Goal: Transaction & Acquisition: Purchase product/service

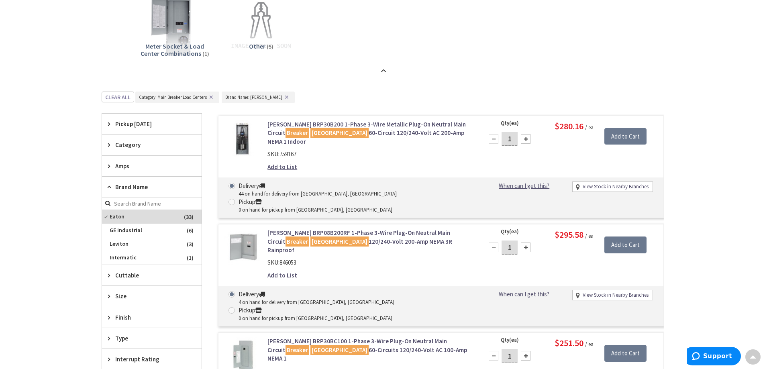
scroll to position [362, 0]
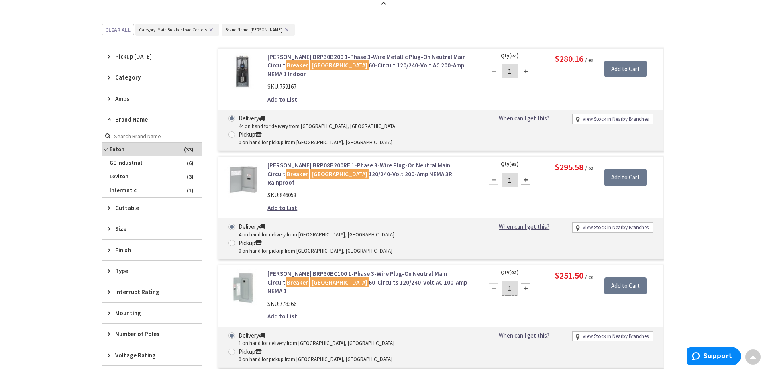
click at [127, 102] on span "Amps" at bounding box center [147, 98] width 65 height 8
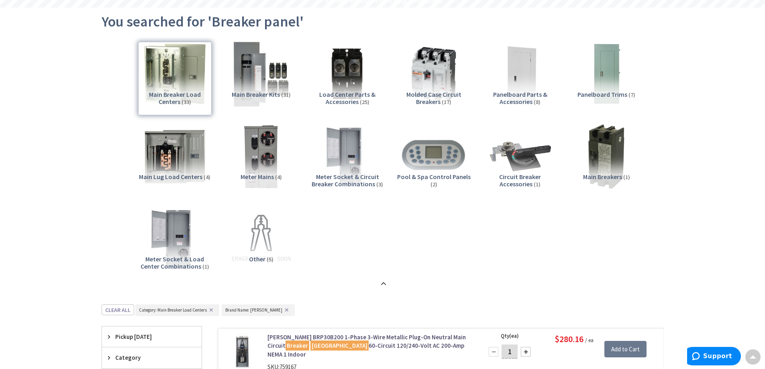
scroll to position [0, 0]
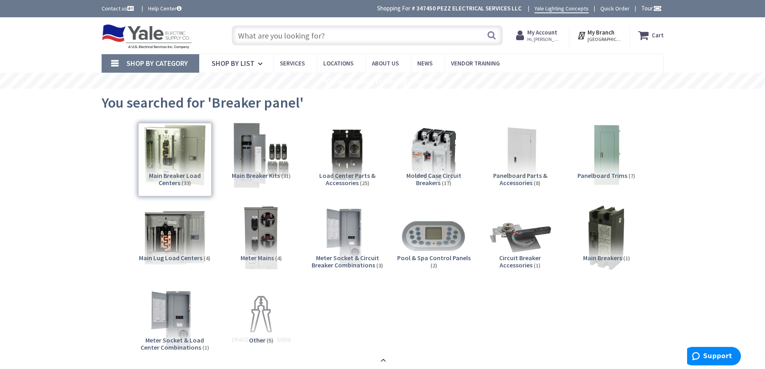
click at [176, 166] on div "Main Breaker Load Centers (33)" at bounding box center [175, 160] width 74 height 74
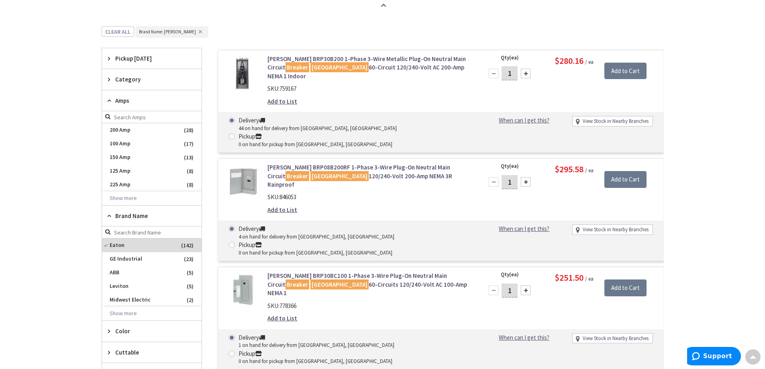
scroll to position [345, 0]
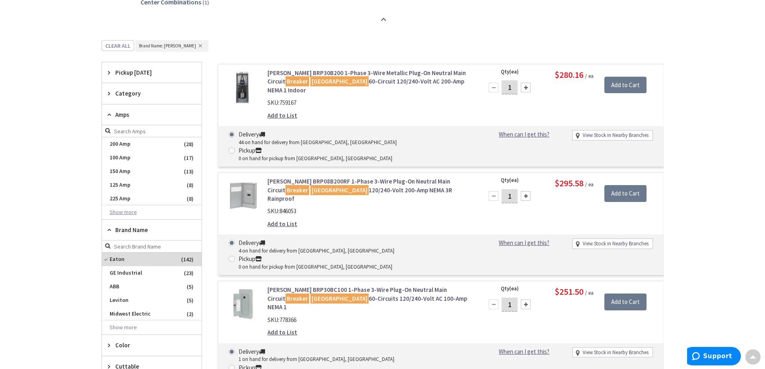
click at [127, 211] on button "Show more" at bounding box center [152, 213] width 100 height 14
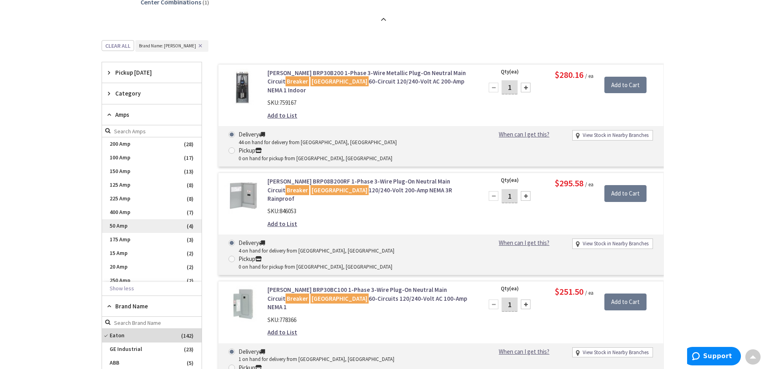
scroll to position [80, 0]
click at [127, 216] on span "30 Amp" at bounding box center [152, 214] width 100 height 14
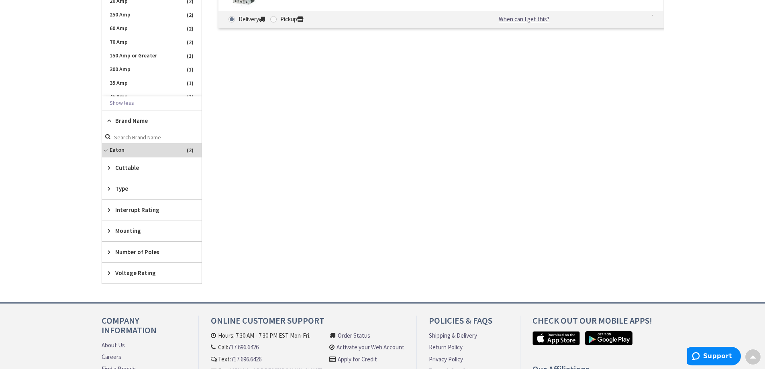
scroll to position [185, 0]
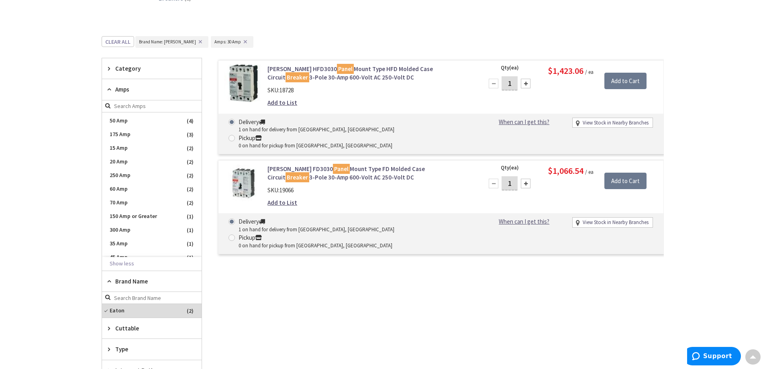
drag, startPoint x: 179, startPoint y: 42, endPoint x: 93, endPoint y: 90, distance: 98.8
click at [196, 42] on button "✕" at bounding box center [200, 42] width 9 height 6
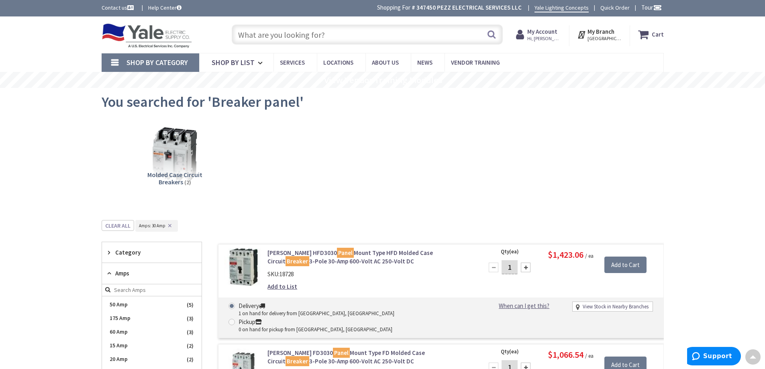
scroll to position [0, 0]
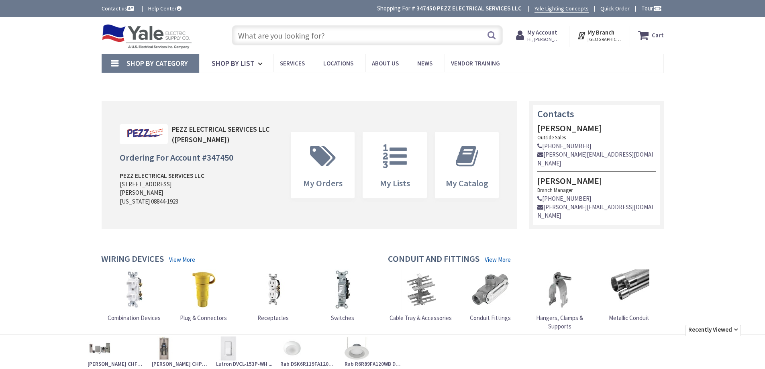
type input "[GEOGRAPHIC_DATA], [GEOGRAPHIC_DATA]"
click at [295, 39] on input "text" at bounding box center [367, 35] width 271 height 20
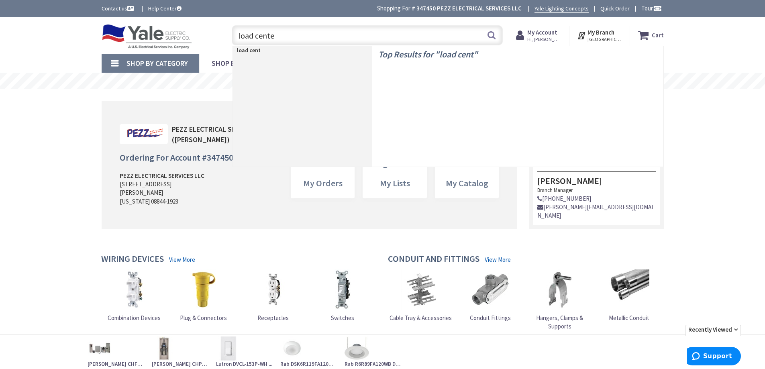
type input "load center"
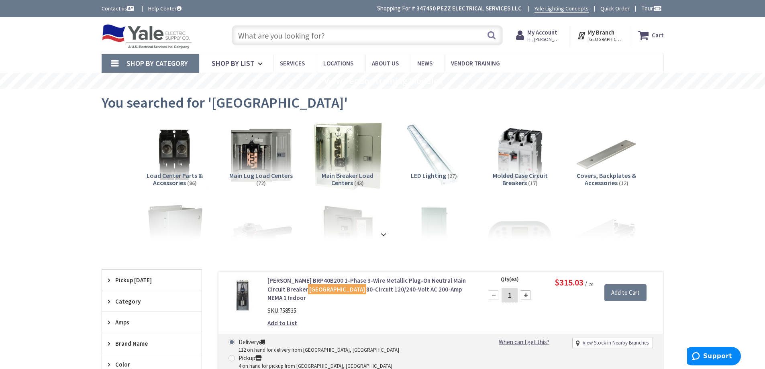
click at [339, 148] on img at bounding box center [347, 155] width 73 height 73
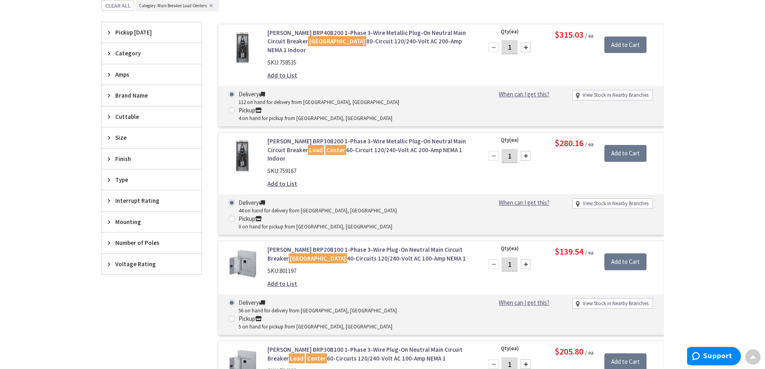
click at [135, 69] on div "Amps" at bounding box center [152, 74] width 100 height 20
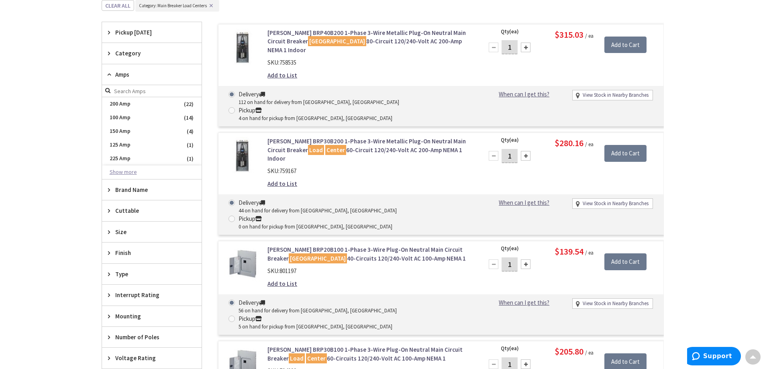
click at [134, 172] on button "Show more" at bounding box center [152, 173] width 100 height 14
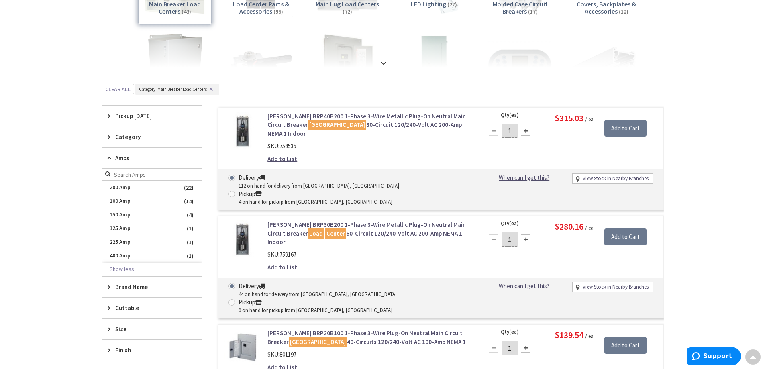
scroll to position [54, 0]
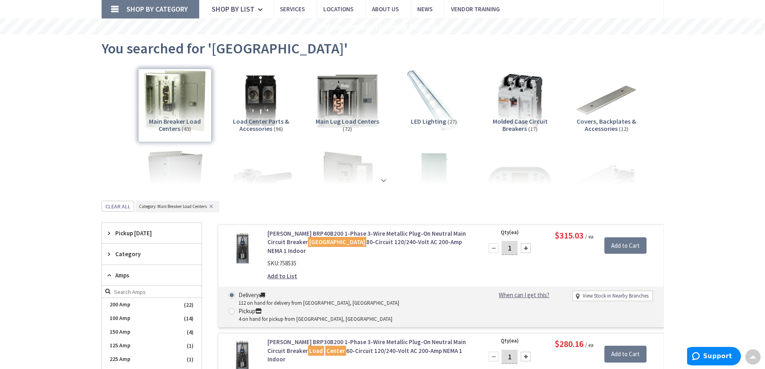
click at [375, 179] on div at bounding box center [383, 163] width 522 height 44
click at [382, 179] on strong at bounding box center [384, 180] width 10 height 9
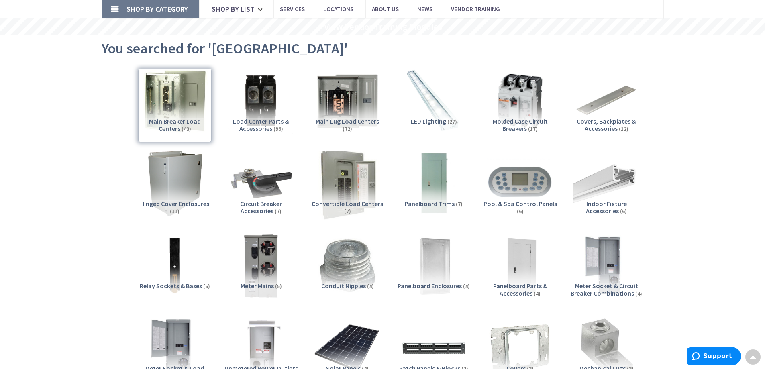
click at [349, 186] on img at bounding box center [347, 183] width 73 height 73
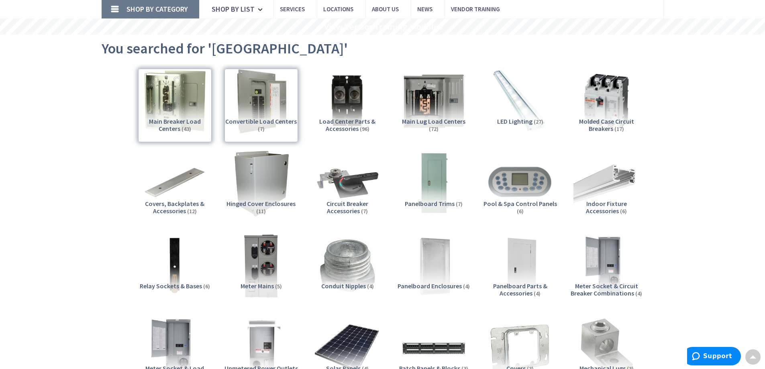
scroll to position [880, 0]
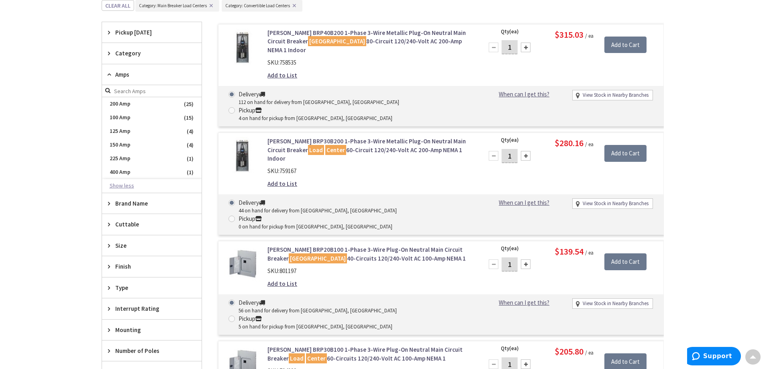
click at [133, 188] on button "Show less" at bounding box center [152, 186] width 100 height 14
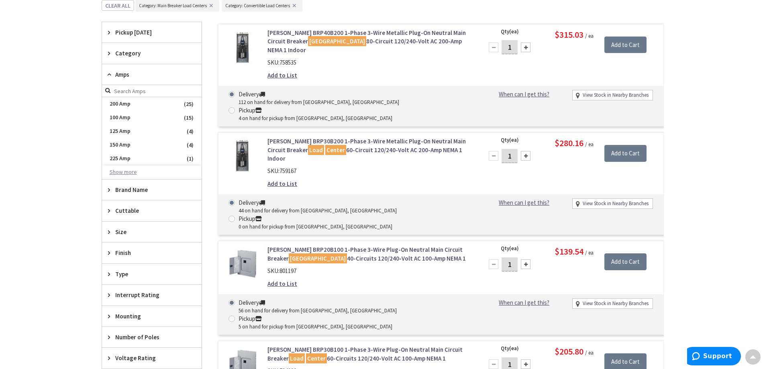
click at [131, 177] on button "Show more" at bounding box center [152, 173] width 100 height 14
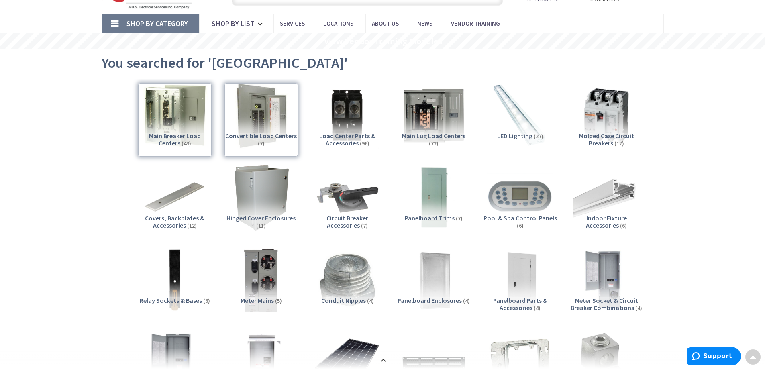
scroll to position [36, 0]
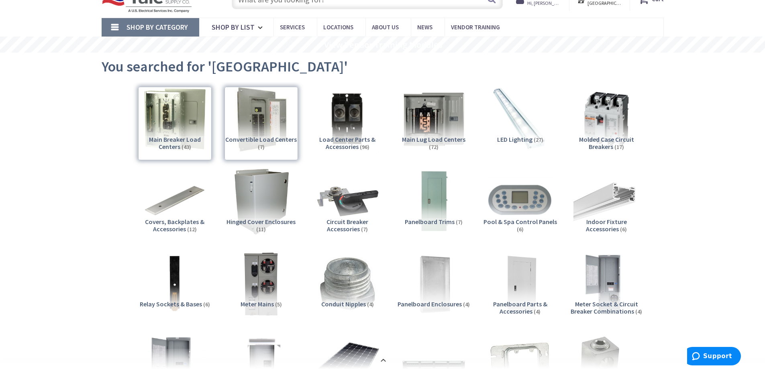
click at [176, 121] on div "Main Breaker Load Centers (43)" at bounding box center [175, 124] width 74 height 74
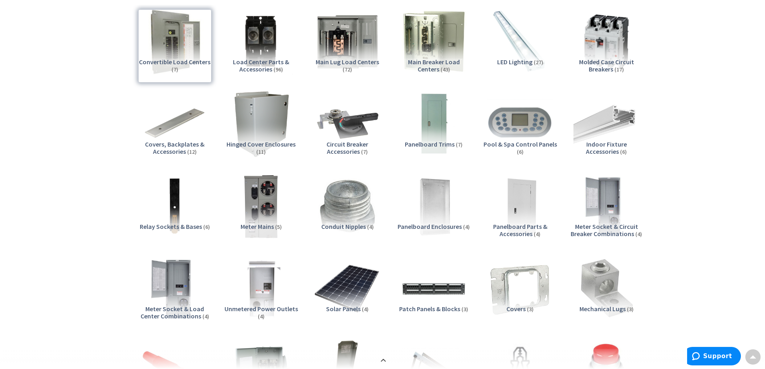
scroll to position [0, 0]
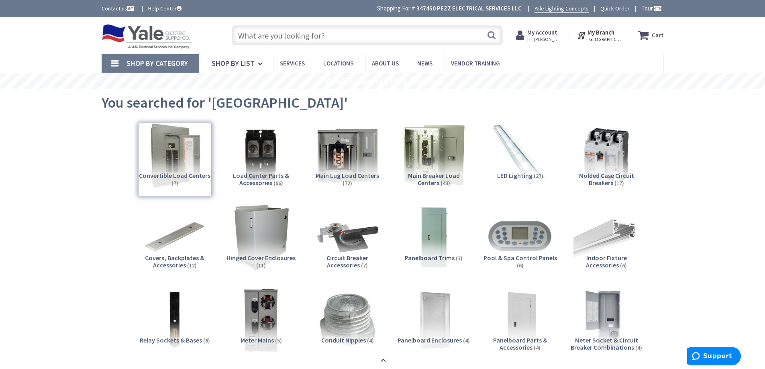
click at [391, 39] on input "text" at bounding box center [367, 35] width 271 height 20
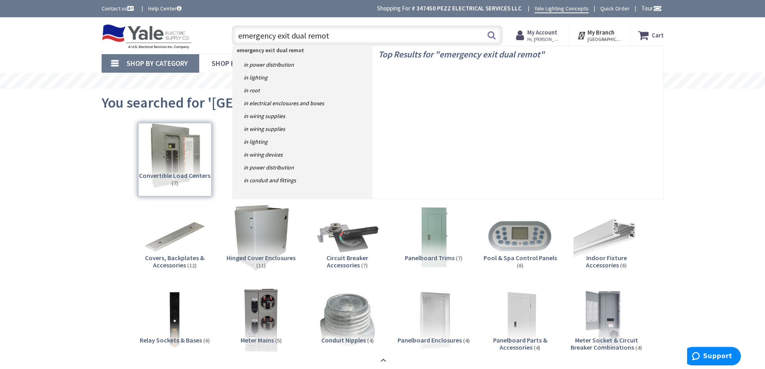
type input "emergency exit dual remote"
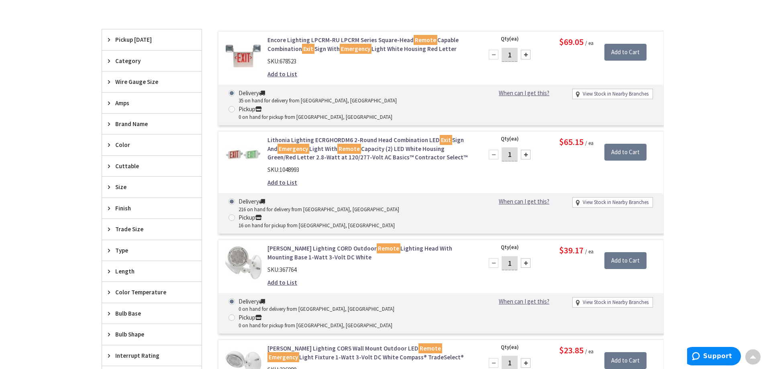
scroll to position [241, 0]
click at [334, 47] on link "Encore Lighting LPCRM-RU LPCRM Series Square-Head Remote Capable Combination Ex…" at bounding box center [370, 43] width 204 height 17
click at [373, 135] on link "Lithonia Lighting ECRGHORDM6 2-Round Head Combination LED Exit Sign And Emergen…" at bounding box center [370, 148] width 204 height 26
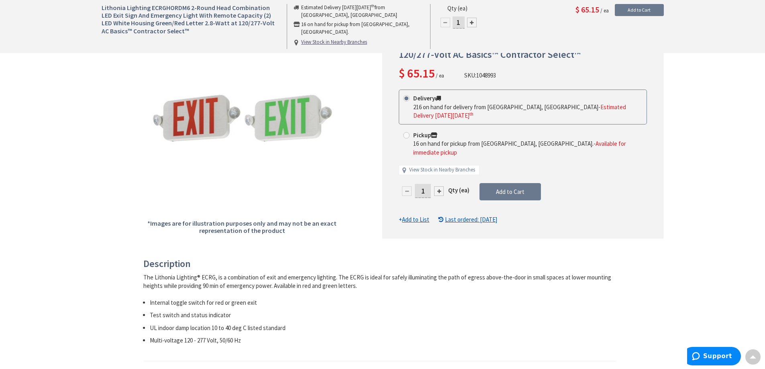
scroll to position [40, 0]
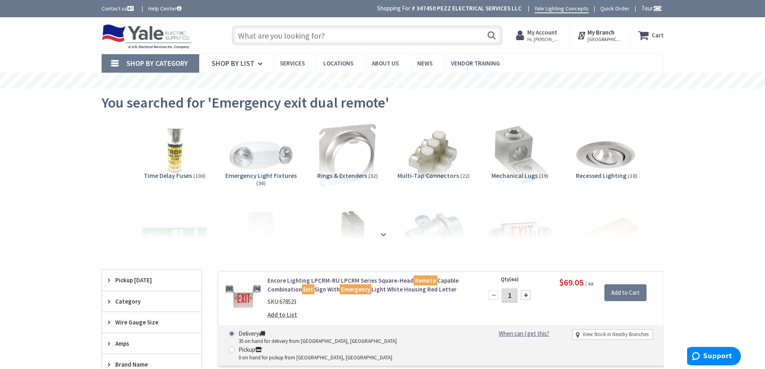
click at [336, 35] on input "text" at bounding box center [367, 35] width 271 height 20
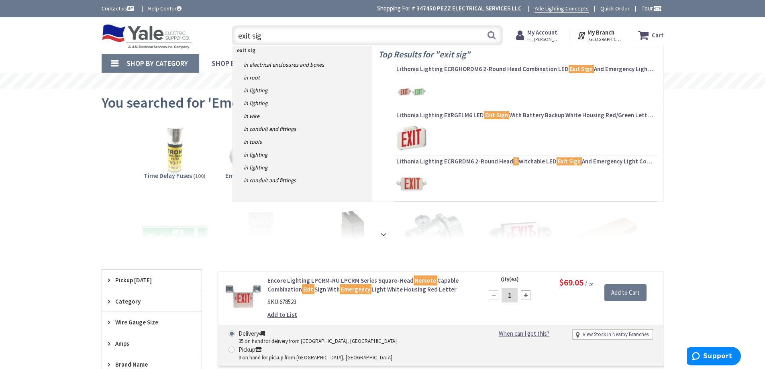
type input "exit sign"
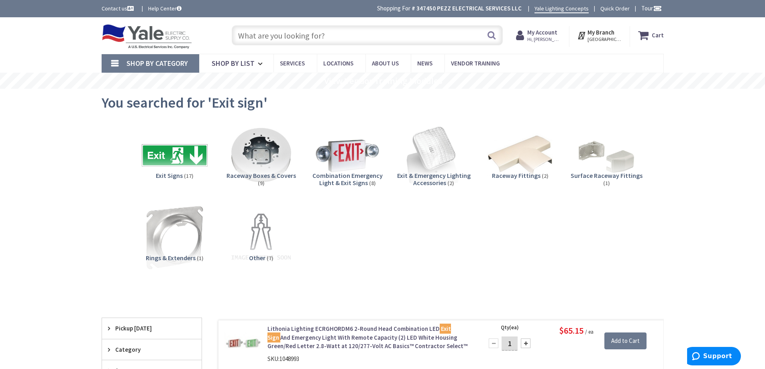
click at [328, 39] on input "text" at bounding box center [367, 35] width 271 height 20
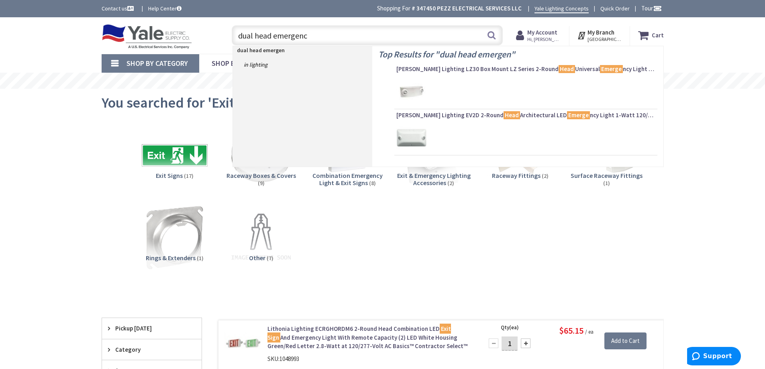
type input "dual head emergency"
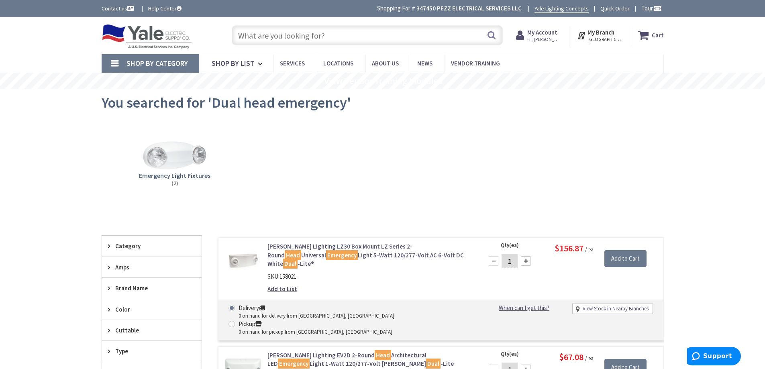
click at [351, 35] on input "text" at bounding box center [367, 35] width 271 height 20
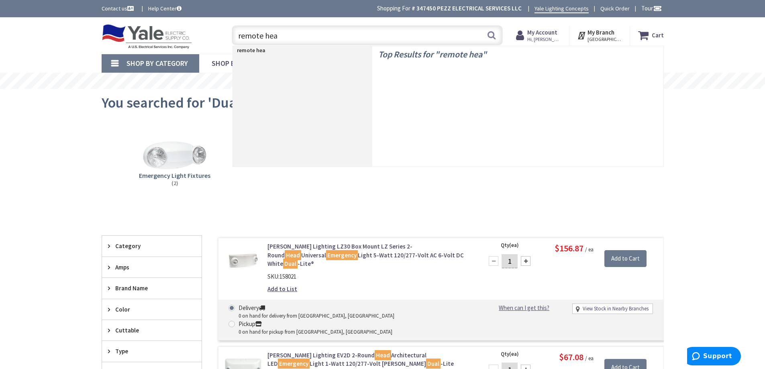
type input "remote head"
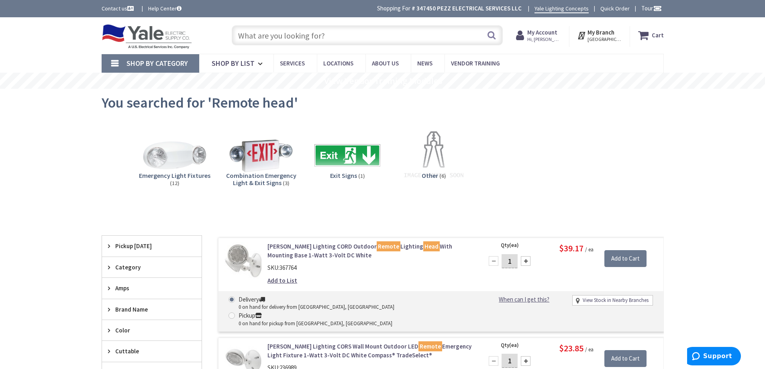
click at [331, 43] on input "text" at bounding box center [367, 35] width 271 height 20
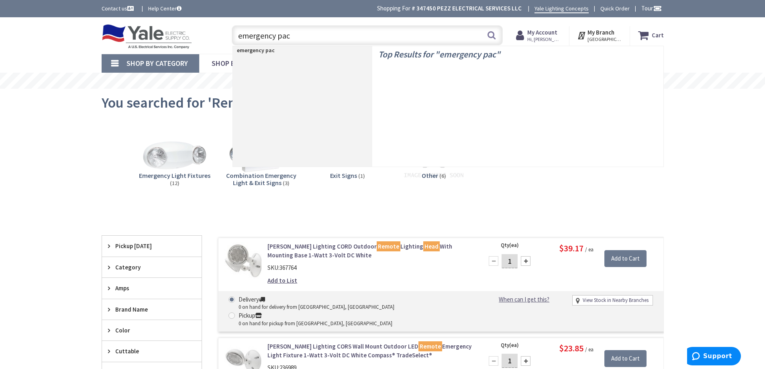
type input "emergency pack"
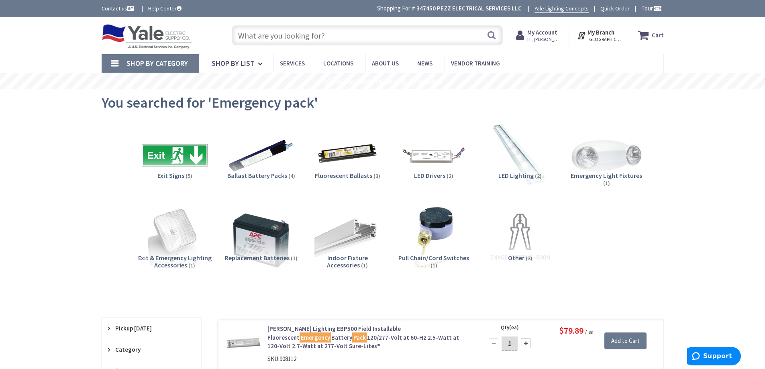
click at [610, 167] on img at bounding box center [606, 155] width 73 height 73
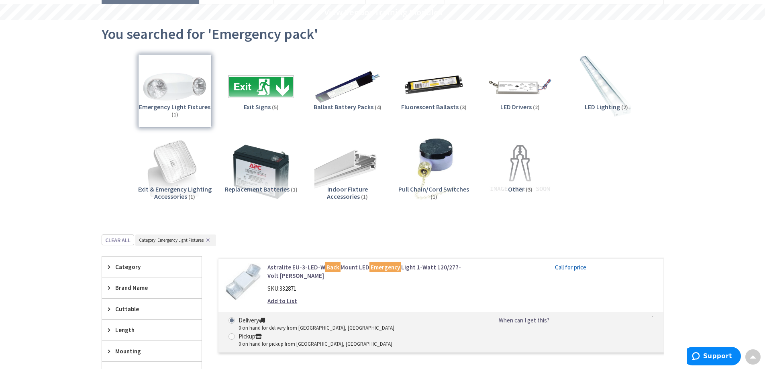
scroll to position [57, 0]
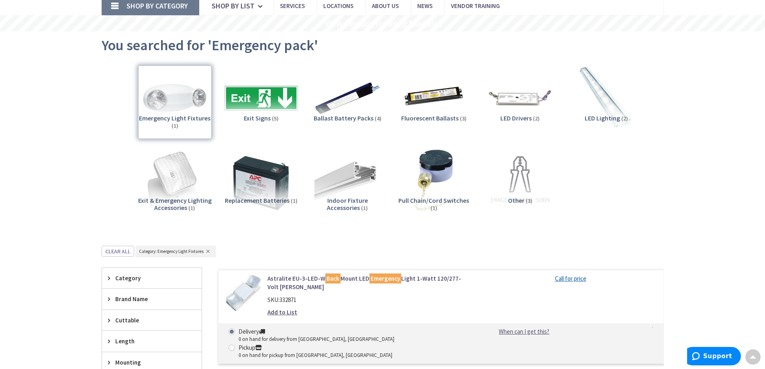
click at [262, 104] on img at bounding box center [261, 97] width 73 height 73
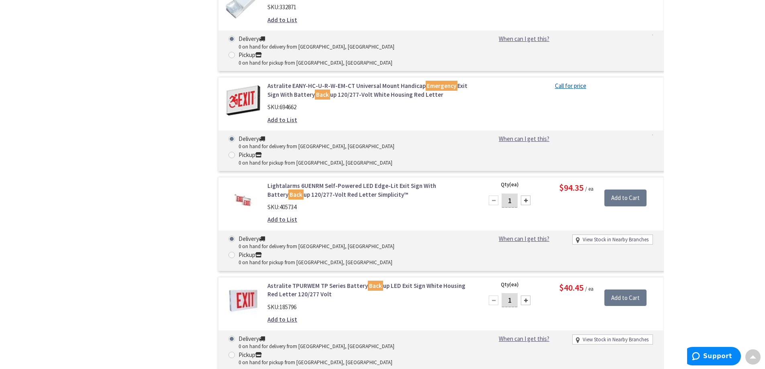
scroll to position [270, 0]
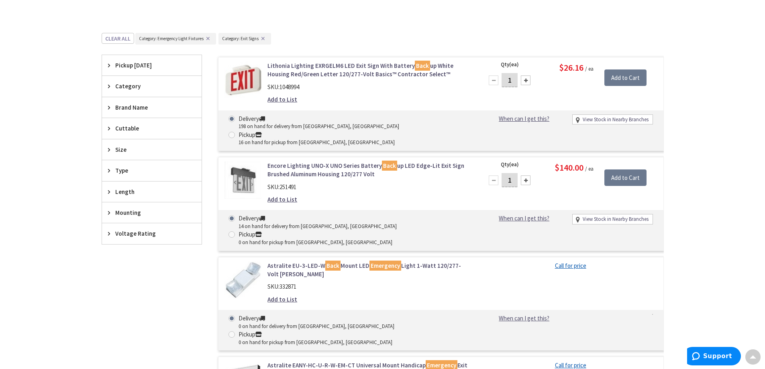
click at [417, 262] on link "Astralite EU-3-LED-W Back Mount LED Emergency Light 1-Watt 120/277-Volt AC White" at bounding box center [370, 270] width 204 height 17
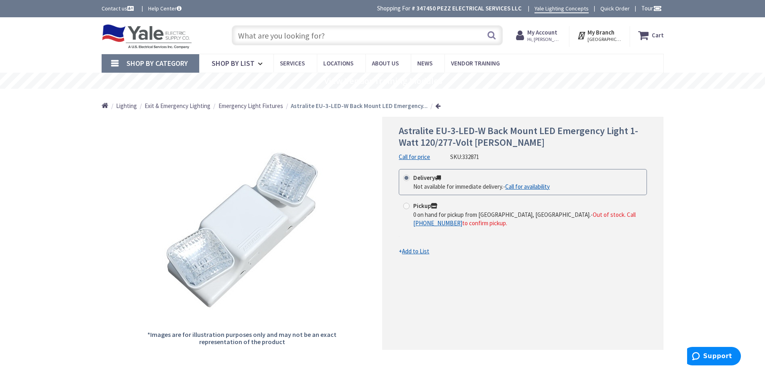
click at [269, 105] on span "Emergency Light Fixtures" at bounding box center [251, 106] width 65 height 8
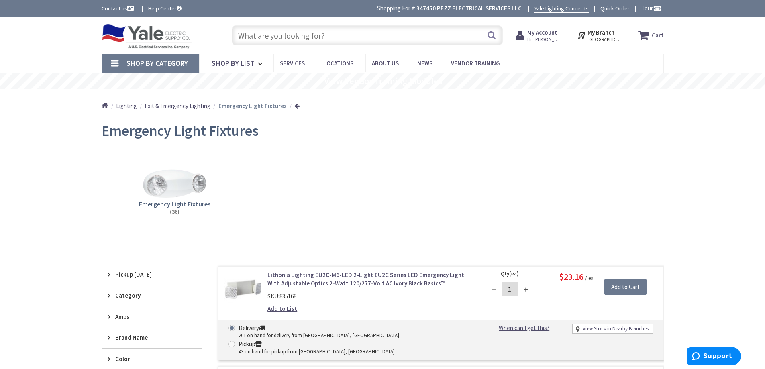
click at [541, 41] on span "Hi, [PERSON_NAME]" at bounding box center [544, 39] width 34 height 6
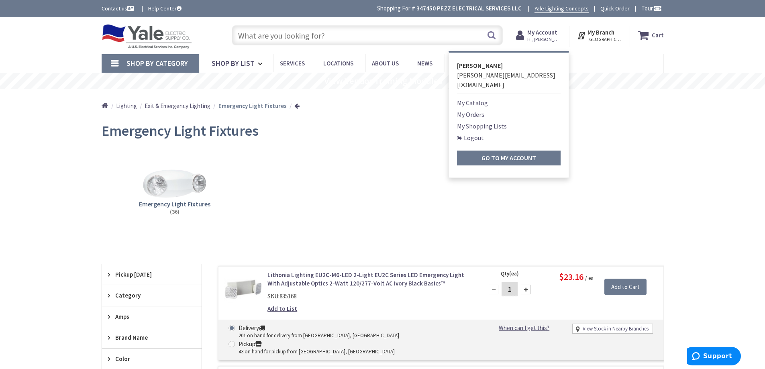
click at [477, 110] on link "My Orders" at bounding box center [470, 115] width 27 height 10
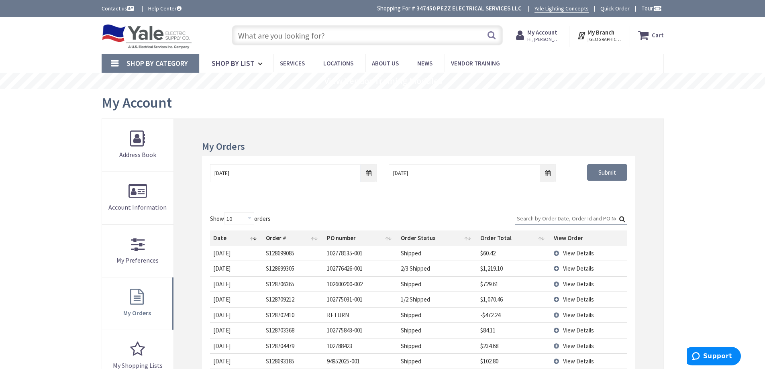
click at [56, 165] on div "Skip to Content Toggle Nav Search Cart My Cart Close" at bounding box center [382, 337] width 765 height 641
click at [278, 36] on input "text" at bounding box center [367, 35] width 271 height 20
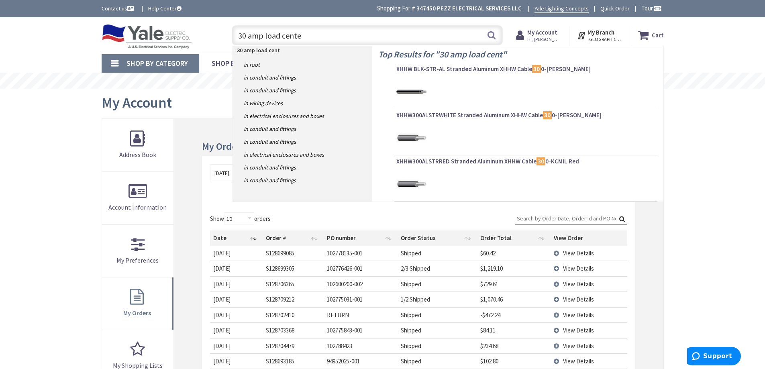
type input "30 amp load center"
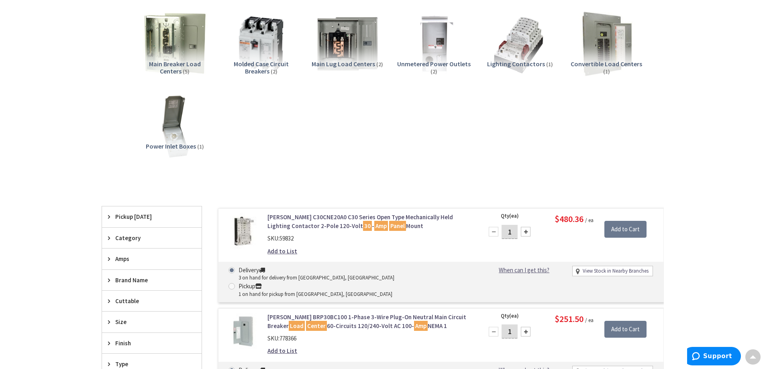
scroll to position [121, 0]
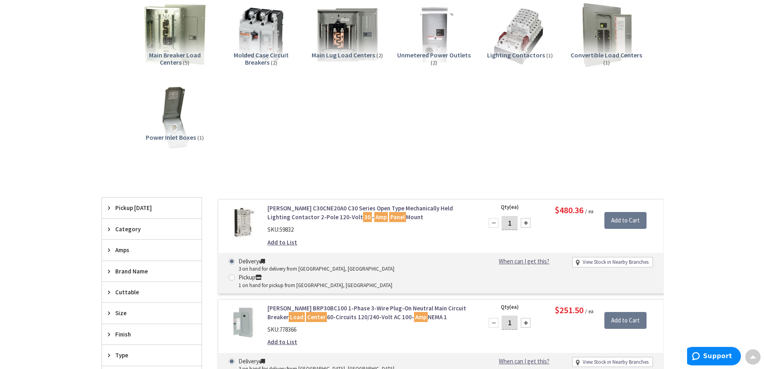
drag, startPoint x: 115, startPoint y: 249, endPoint x: 120, endPoint y: 248, distance: 4.8
click at [115, 248] on span "Amps" at bounding box center [147, 250] width 65 height 8
click at [124, 280] on span "30 Amp" at bounding box center [152, 280] width 100 height 14
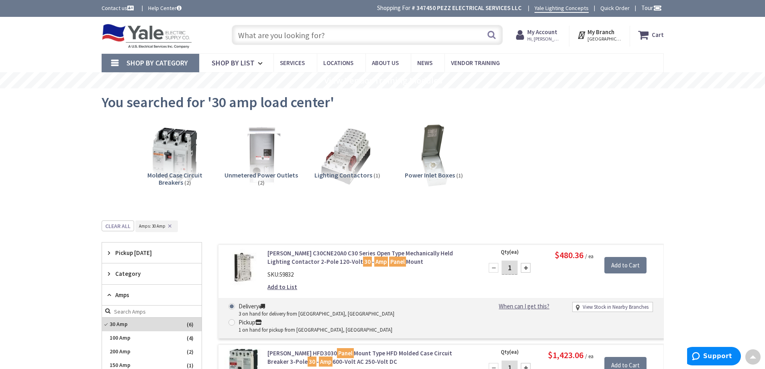
scroll to position [0, 0]
click at [399, 30] on input "text" at bounding box center [367, 35] width 271 height 20
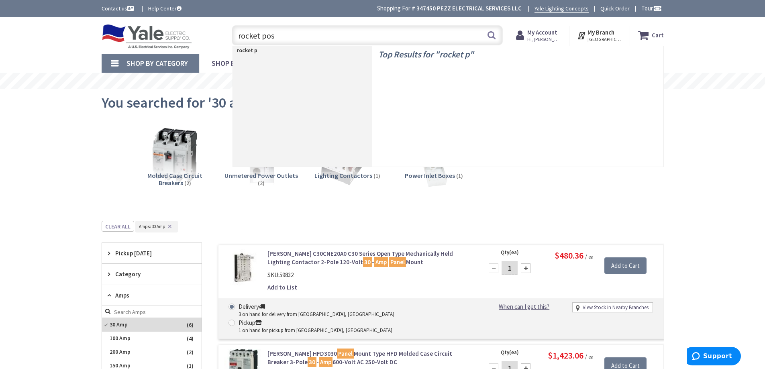
type input "rocket post"
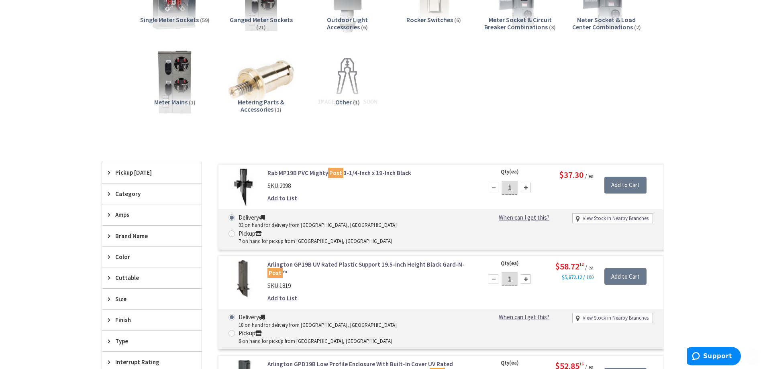
scroll to position [281, 0]
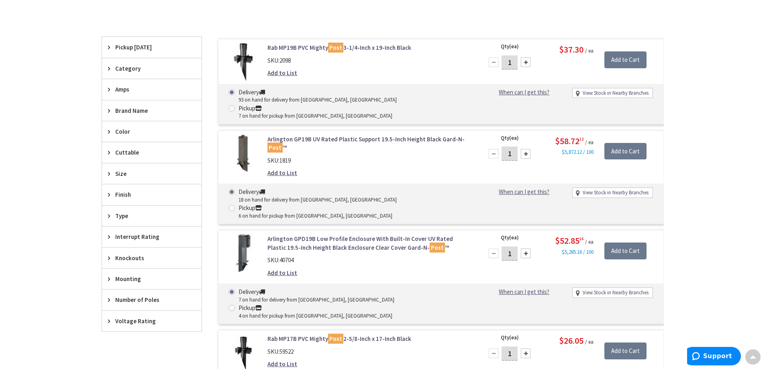
click at [315, 135] on link "Arlington GP19B UV Rated Plastic Support 19.5-Inch Height Black Gard-N- Post ™" at bounding box center [370, 143] width 204 height 17
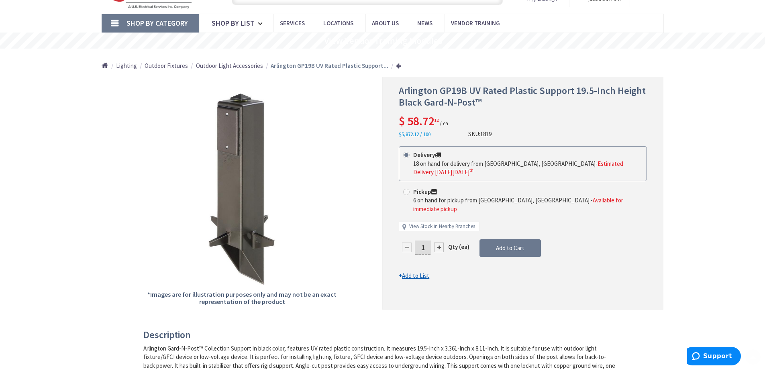
scroll to position [241, 0]
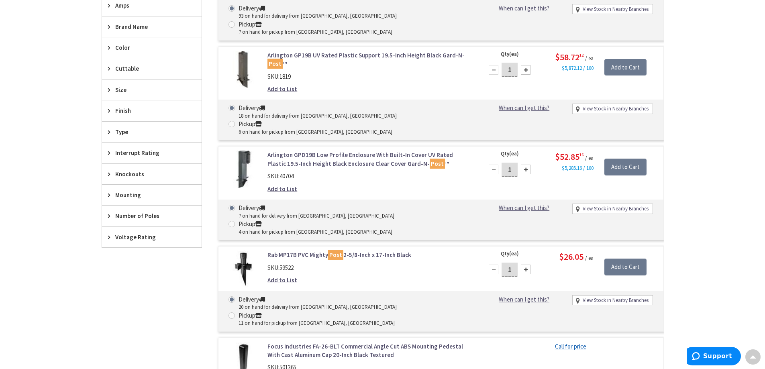
scroll to position [482, 0]
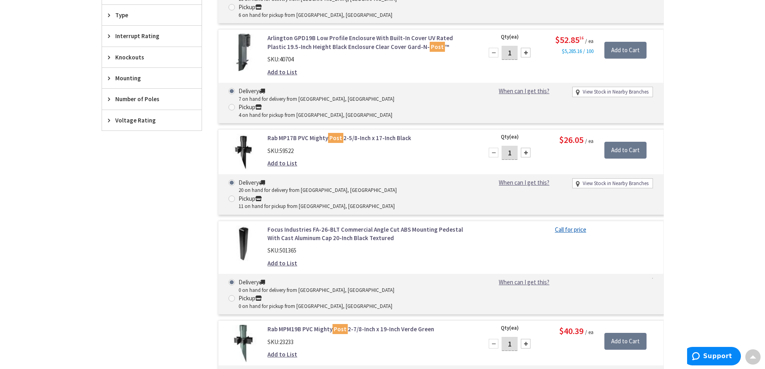
click at [350, 225] on link "Focus Industries FA-26-BLT Commercial Angle Cut ABS Mounting Pedestal With Cast…" at bounding box center [370, 233] width 204 height 17
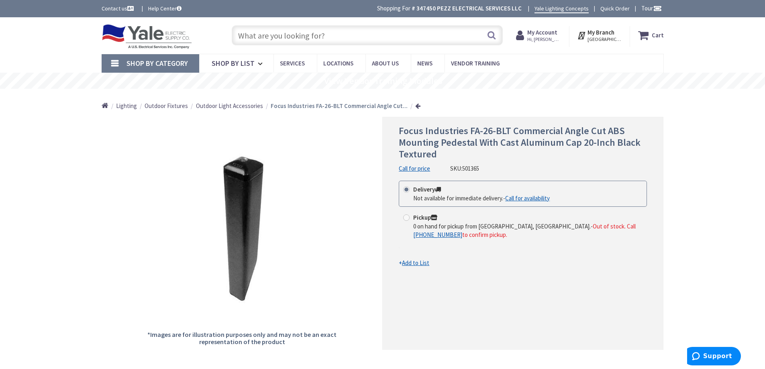
click at [375, 43] on input "text" at bounding box center [367, 35] width 271 height 20
paste input "GP19BR"
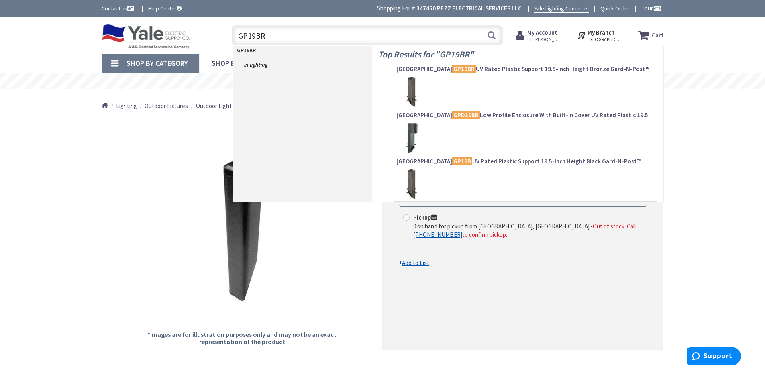
type input "GP19BR"
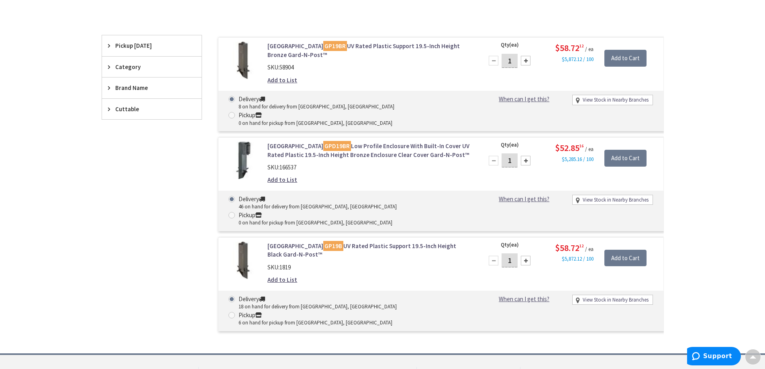
scroll to position [201, 0]
click at [392, 241] on link "Arlington GP19B UV Rated Plastic Support 19.5-Inch Height Black Gard-N-Post™" at bounding box center [370, 249] width 204 height 17
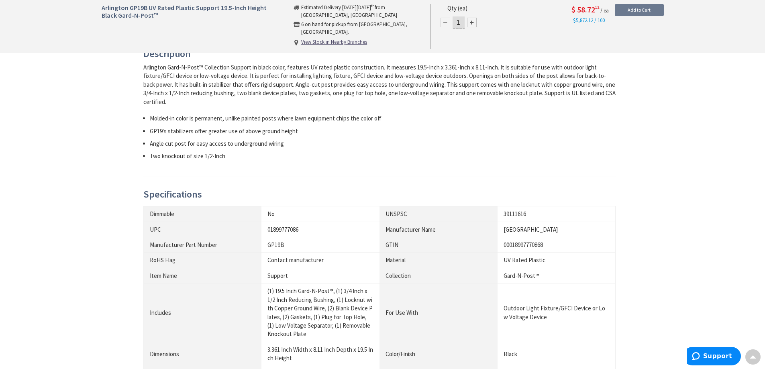
scroll to position [80, 0]
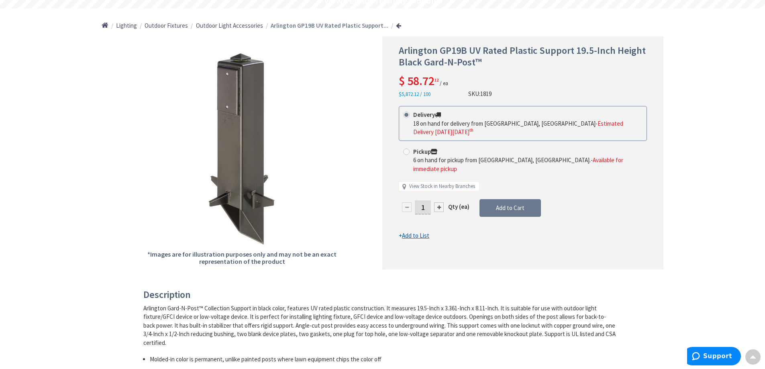
drag, startPoint x: 431, startPoint y: 190, endPoint x: 411, endPoint y: 190, distance: 20.1
click at [411, 199] on div "1" at bounding box center [423, 207] width 48 height 16
type input "4"
click at [541, 233] on div "Arlington GP19B UV Rated Plastic Support 19.5-Inch Height Black Gard-N-Post™ $ …" at bounding box center [522, 153] width 281 height 233
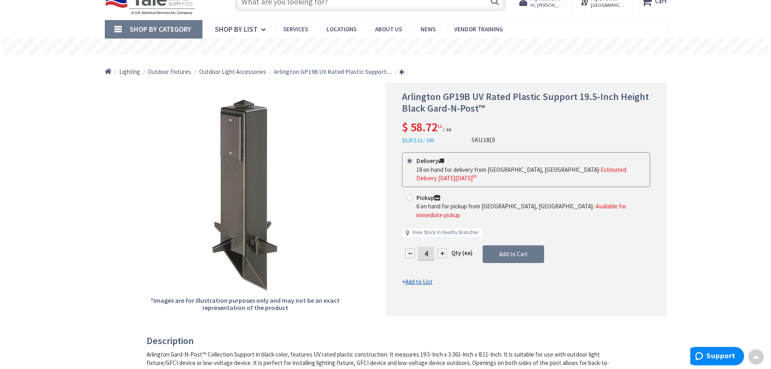
scroll to position [0, 0]
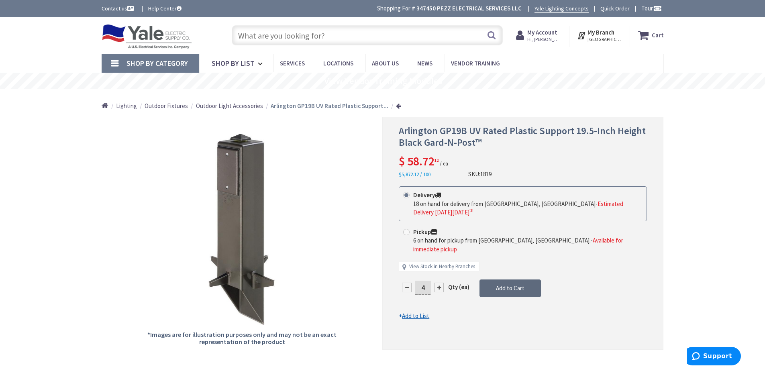
click at [520, 284] on span "Add to Cart" at bounding box center [510, 288] width 29 height 8
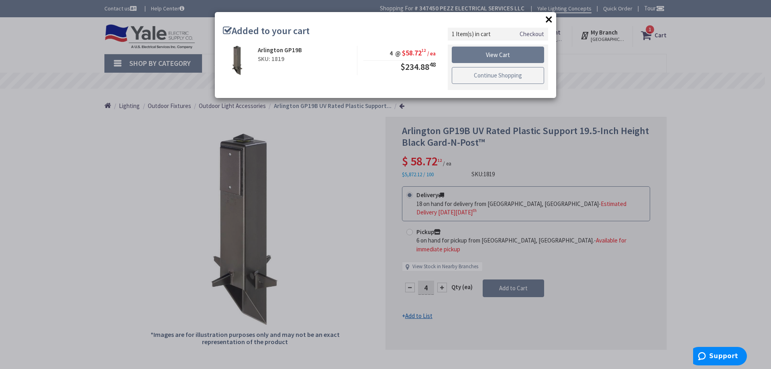
click at [499, 78] on link "Continue Shopping" at bounding box center [498, 75] width 92 height 17
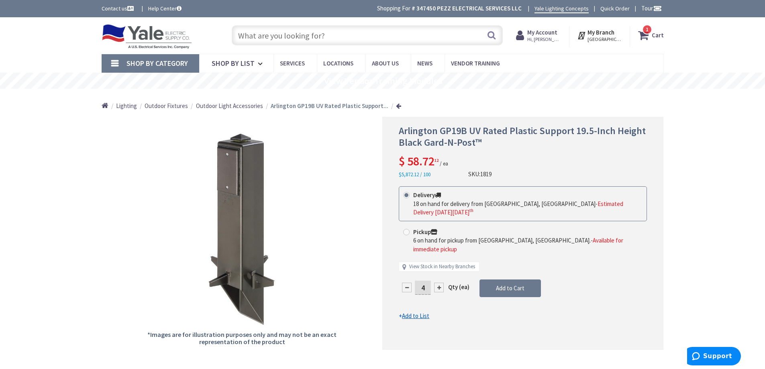
click at [442, 43] on input "text" at bounding box center [367, 35] width 271 height 20
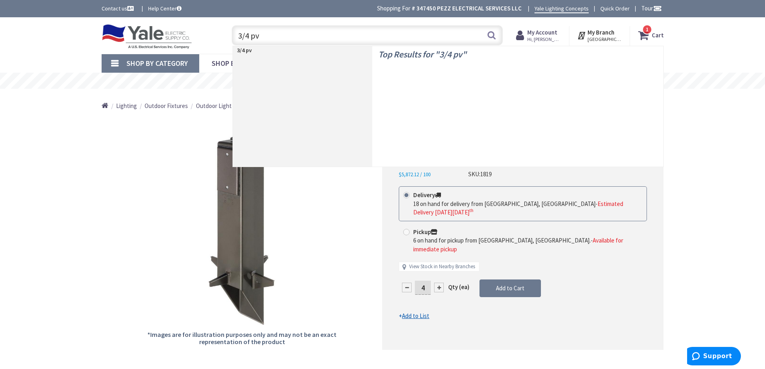
type input "3/4 pvc"
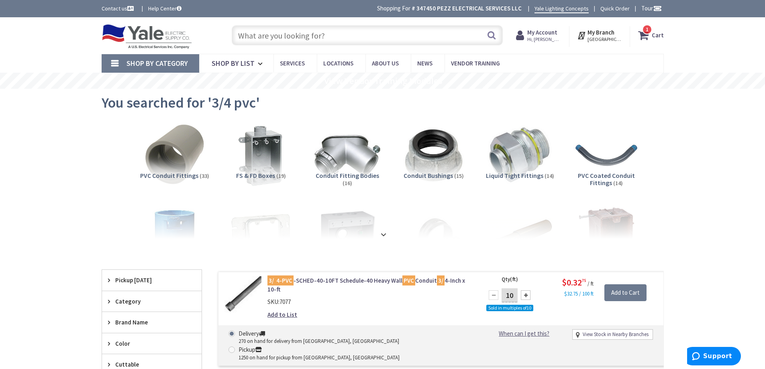
drag, startPoint x: 512, startPoint y: 295, endPoint x: 486, endPoint y: 295, distance: 26.1
click at [486, 295] on div "10" at bounding box center [510, 295] width 48 height 16
type input "20"
click at [623, 296] on input "Add to Cart" at bounding box center [626, 292] width 42 height 17
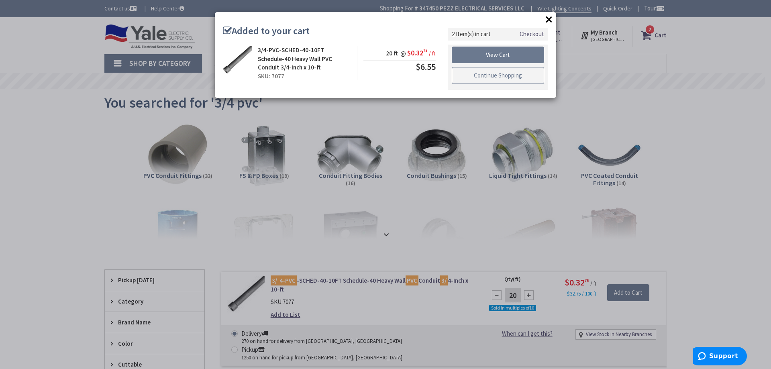
click at [485, 75] on link "Continue Shopping" at bounding box center [498, 75] width 92 height 17
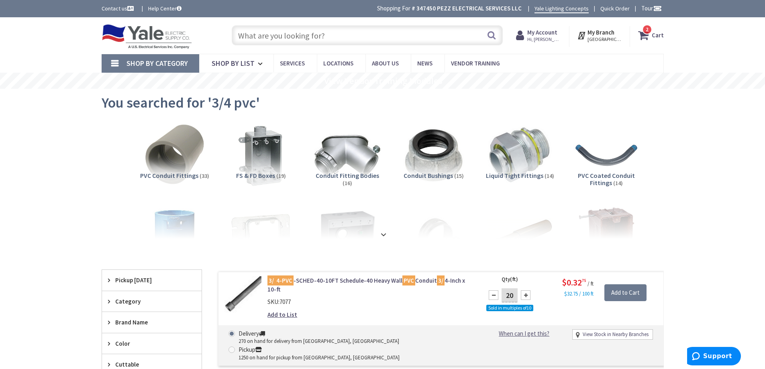
click at [429, 39] on input "text" at bounding box center [367, 35] width 271 height 20
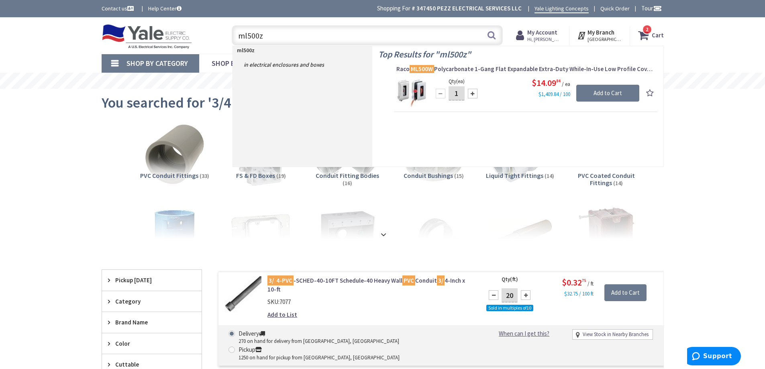
click at [648, 35] on icon at bounding box center [645, 35] width 14 height 14
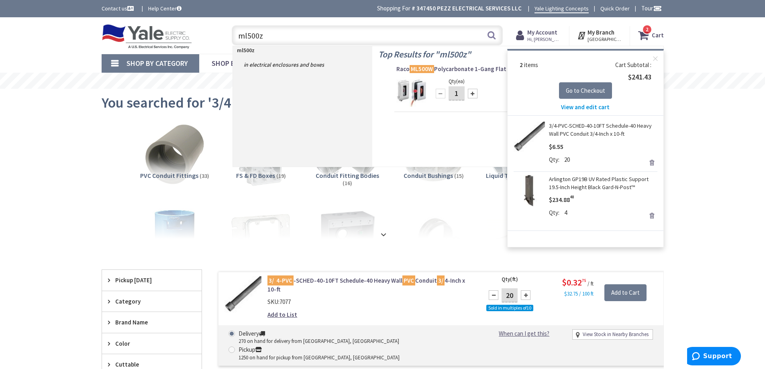
click at [651, 163] on link "Remove" at bounding box center [651, 162] width 11 height 11
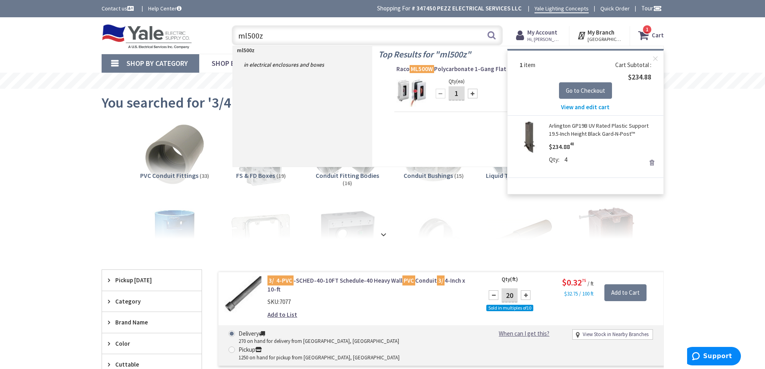
click at [654, 165] on link "Remove" at bounding box center [651, 162] width 11 height 11
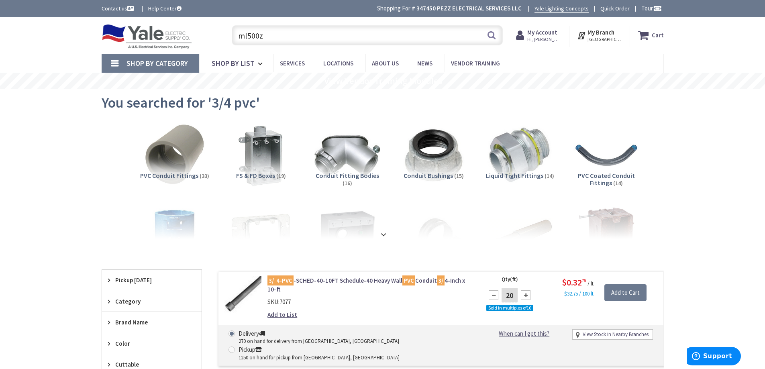
click at [310, 40] on input "ml500z" at bounding box center [367, 35] width 271 height 20
click at [307, 40] on input "ml500z" at bounding box center [367, 35] width 271 height 20
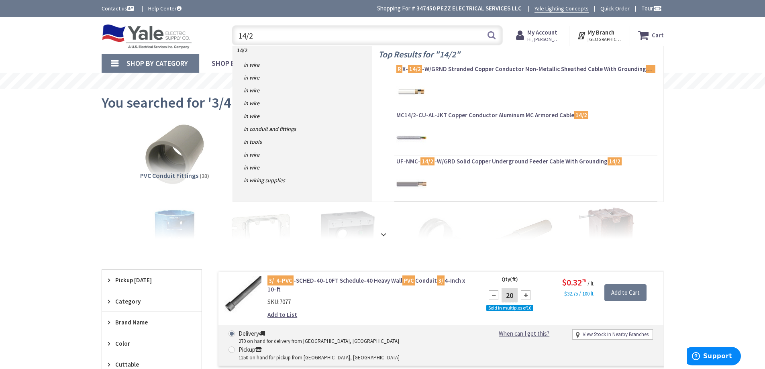
type input "14/2"
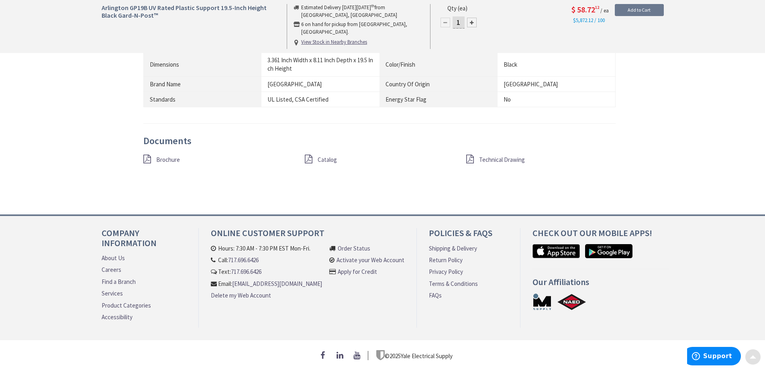
click at [333, 37] on div "(1) 19.5 Inch Gard-N-Post®, (1) 3/4 Inch x 1/2 Inch Reducing Bushing, (1) Lockn…" at bounding box center [321, 23] width 106 height 52
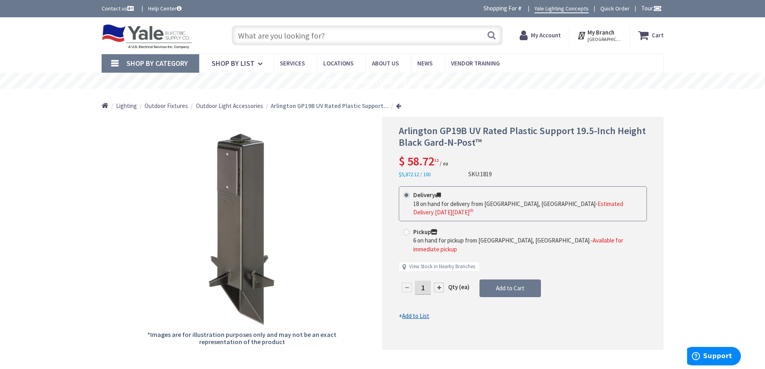
click at [341, 34] on input "text" at bounding box center [367, 35] width 271 height 20
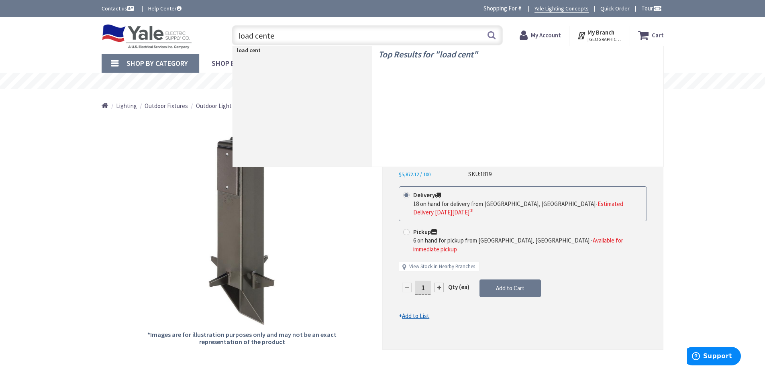
type input "load center"
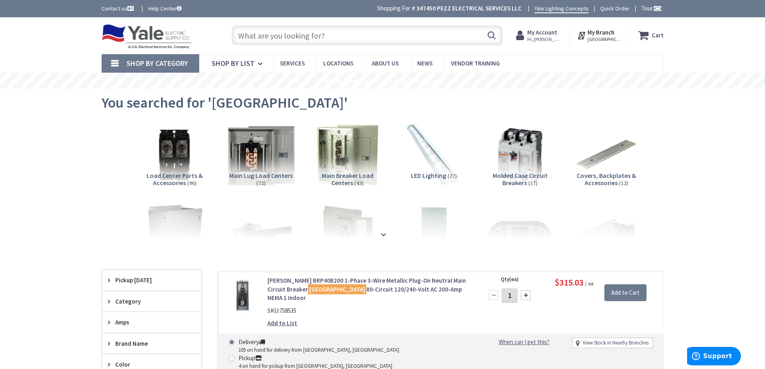
click at [258, 148] on img at bounding box center [261, 155] width 73 height 73
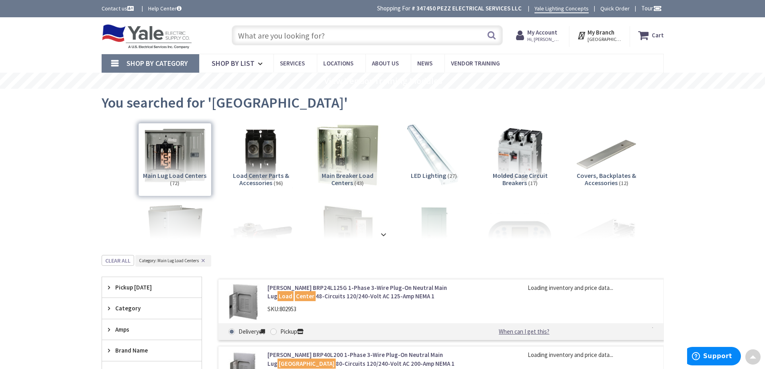
scroll to position [255, 0]
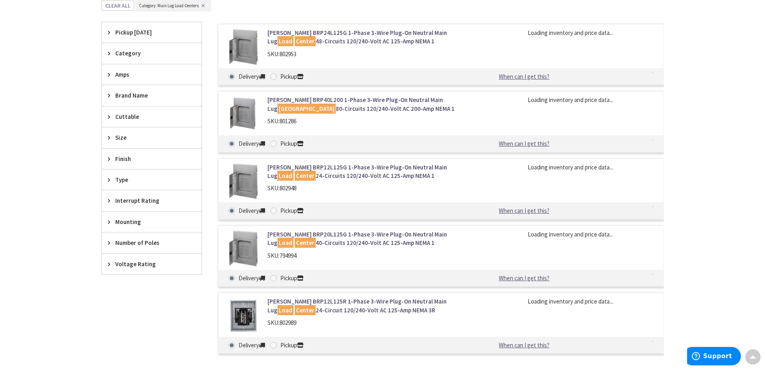
click at [135, 82] on div "Amps" at bounding box center [152, 74] width 100 height 20
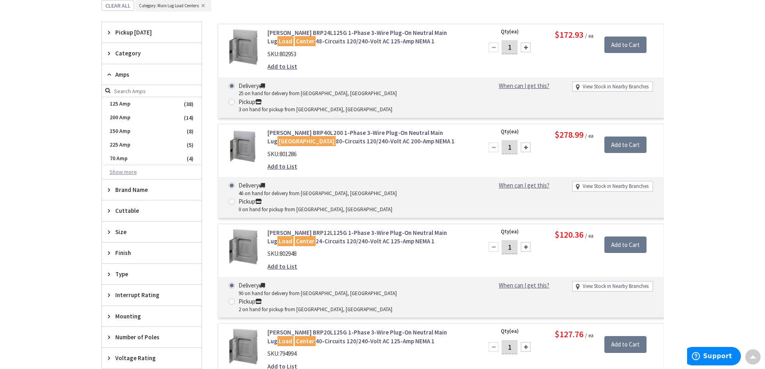
click at [129, 170] on button "Show more" at bounding box center [152, 173] width 100 height 14
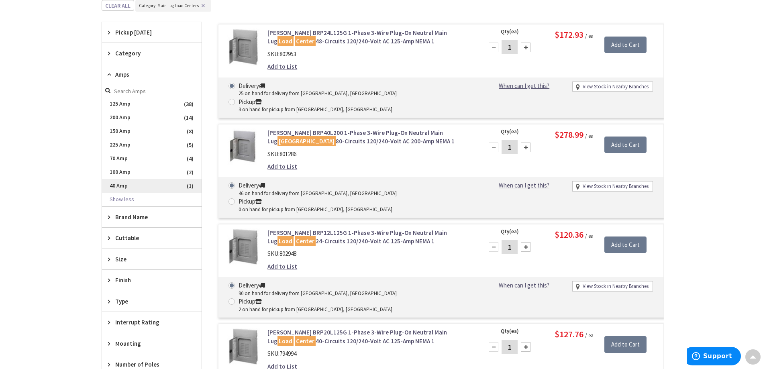
click at [131, 185] on span "40 Amp" at bounding box center [152, 186] width 100 height 14
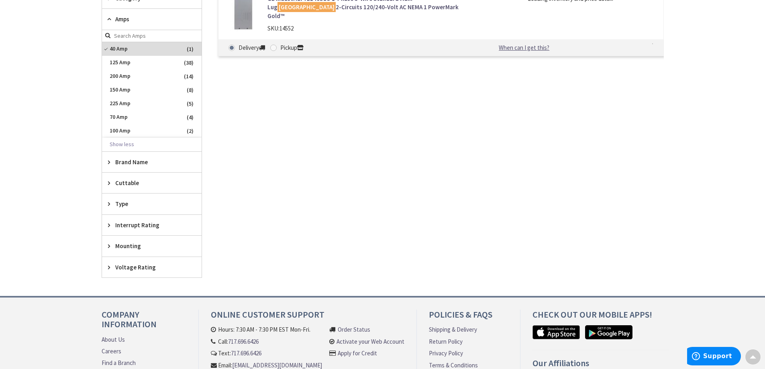
scroll to position [221, 0]
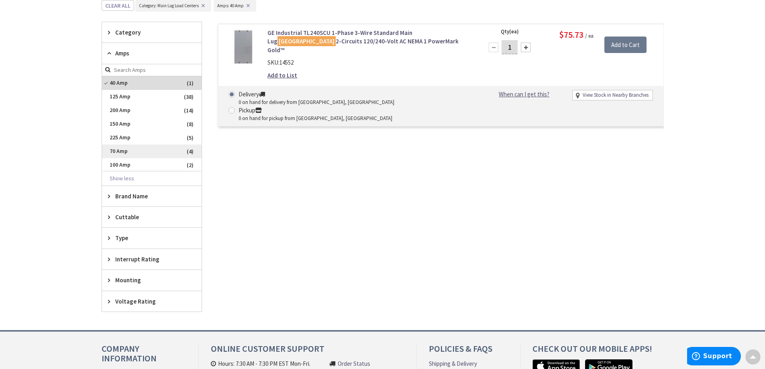
click at [137, 150] on span "70 Amp" at bounding box center [152, 152] width 100 height 14
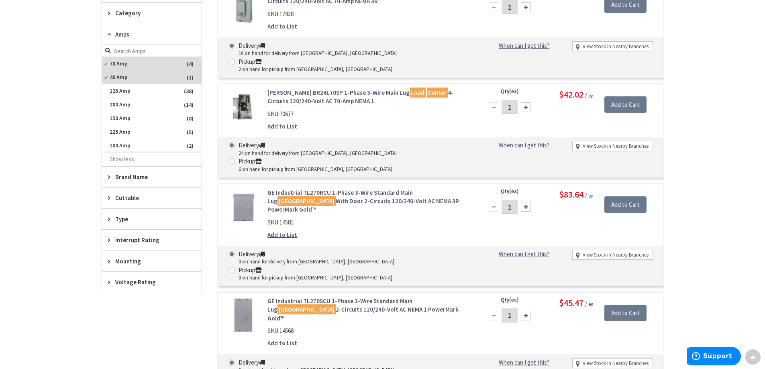
scroll to position [422, 0]
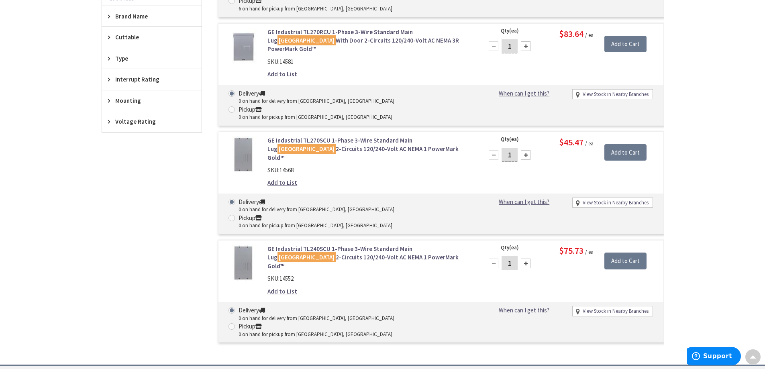
click at [146, 103] on span "Mounting" at bounding box center [147, 100] width 65 height 8
click at [147, 103] on span "Mounting" at bounding box center [147, 100] width 65 height 8
click at [153, 77] on span "Interrupt Rating" at bounding box center [147, 79] width 65 height 8
click at [163, 59] on span "Type" at bounding box center [147, 58] width 65 height 8
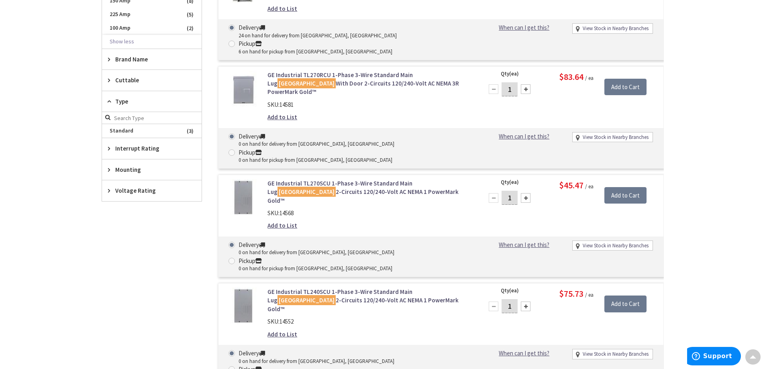
scroll to position [341, 0]
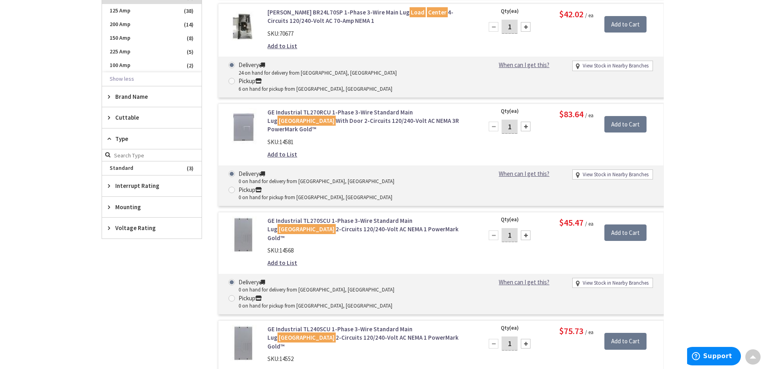
click at [148, 101] on div "Brand Name" at bounding box center [152, 96] width 100 height 20
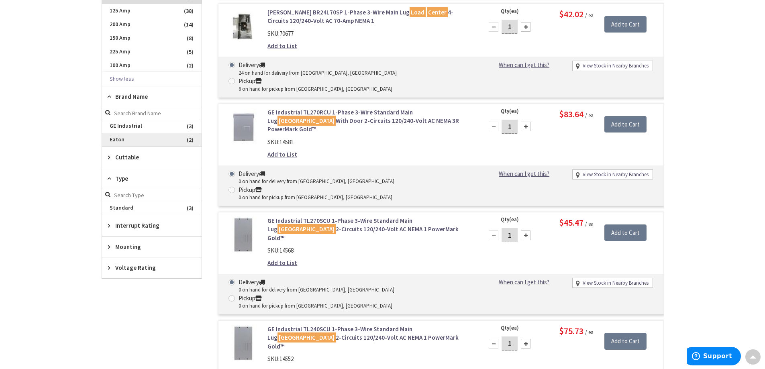
click at [118, 140] on span "Eaton" at bounding box center [152, 140] width 100 height 14
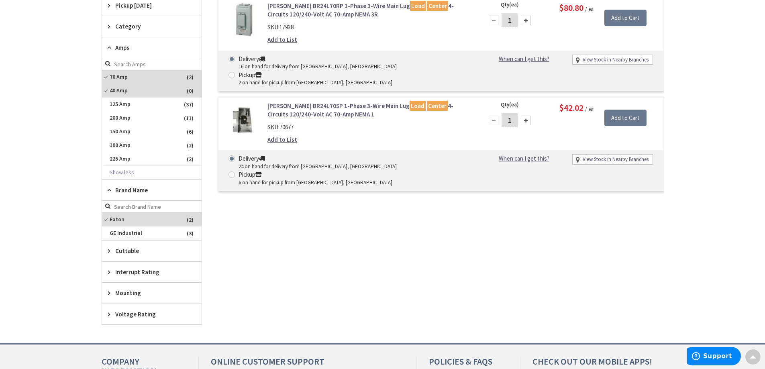
scroll to position [141, 0]
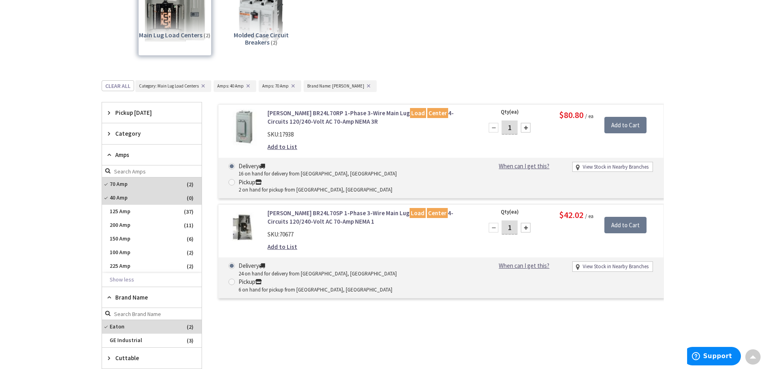
click at [362, 300] on div "[PERSON_NAME] BR24L70RP 1-Phase 3-Wire Main Lug Load Center 4-Circuits 120/240-…" at bounding box center [433, 267] width 462 height 330
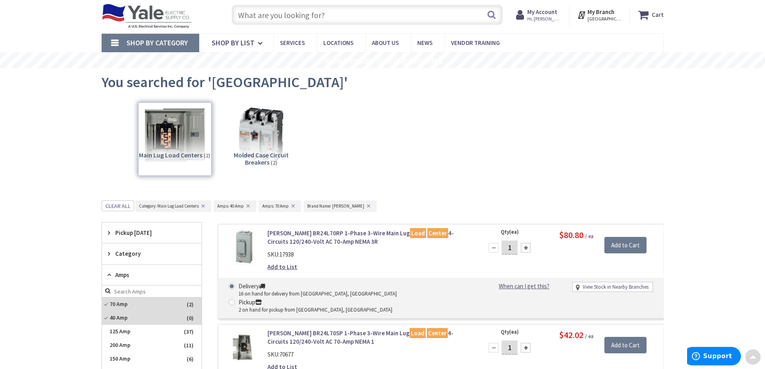
scroll to position [20, 0]
click at [248, 206] on button "✕" at bounding box center [248, 207] width 9 height 6
click at [247, 208] on button "✕" at bounding box center [248, 207] width 9 height 6
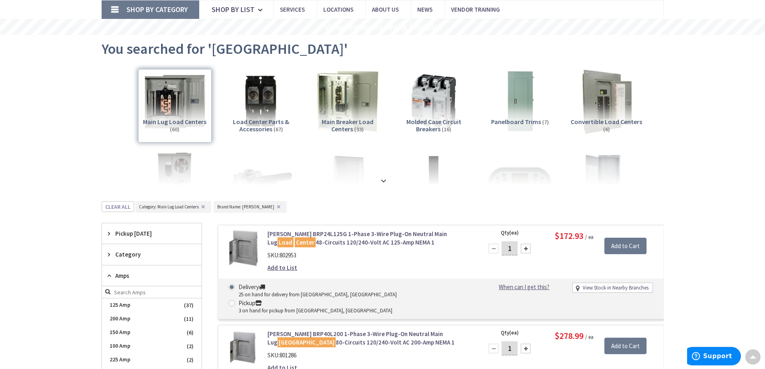
scroll to position [0, 0]
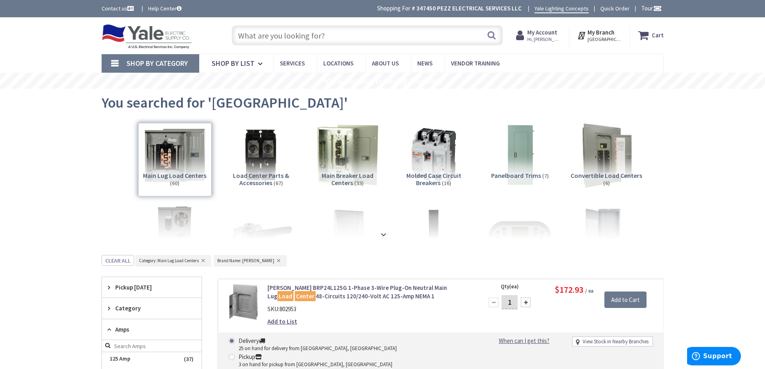
click at [168, 155] on div "Main Lug Load Centers (60)" at bounding box center [175, 160] width 74 height 74
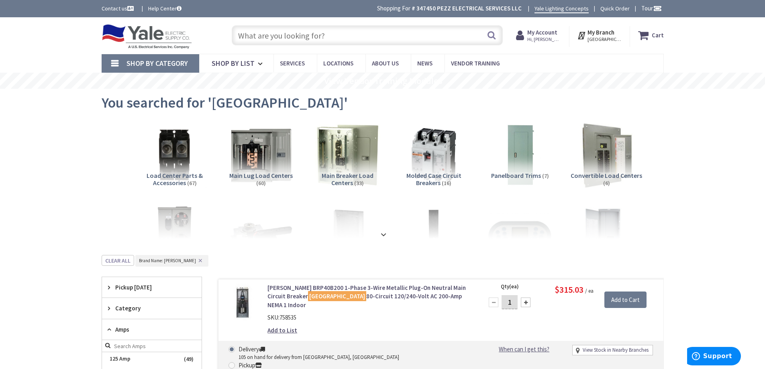
scroll to position [255, 0]
